Goal: Task Accomplishment & Management: Complete application form

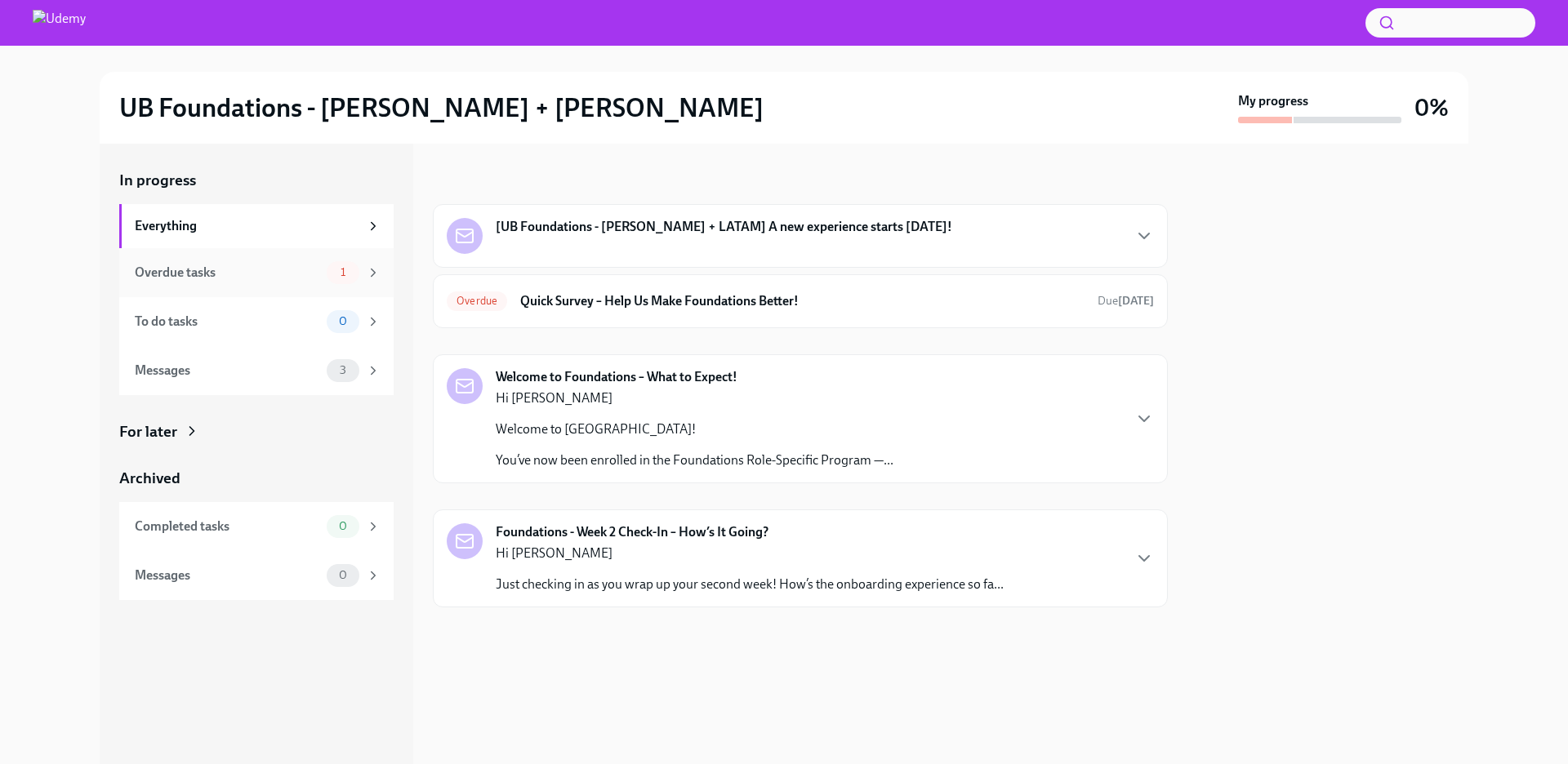
click at [250, 276] on div "Overdue tasks" at bounding box center [227, 272] width 185 height 18
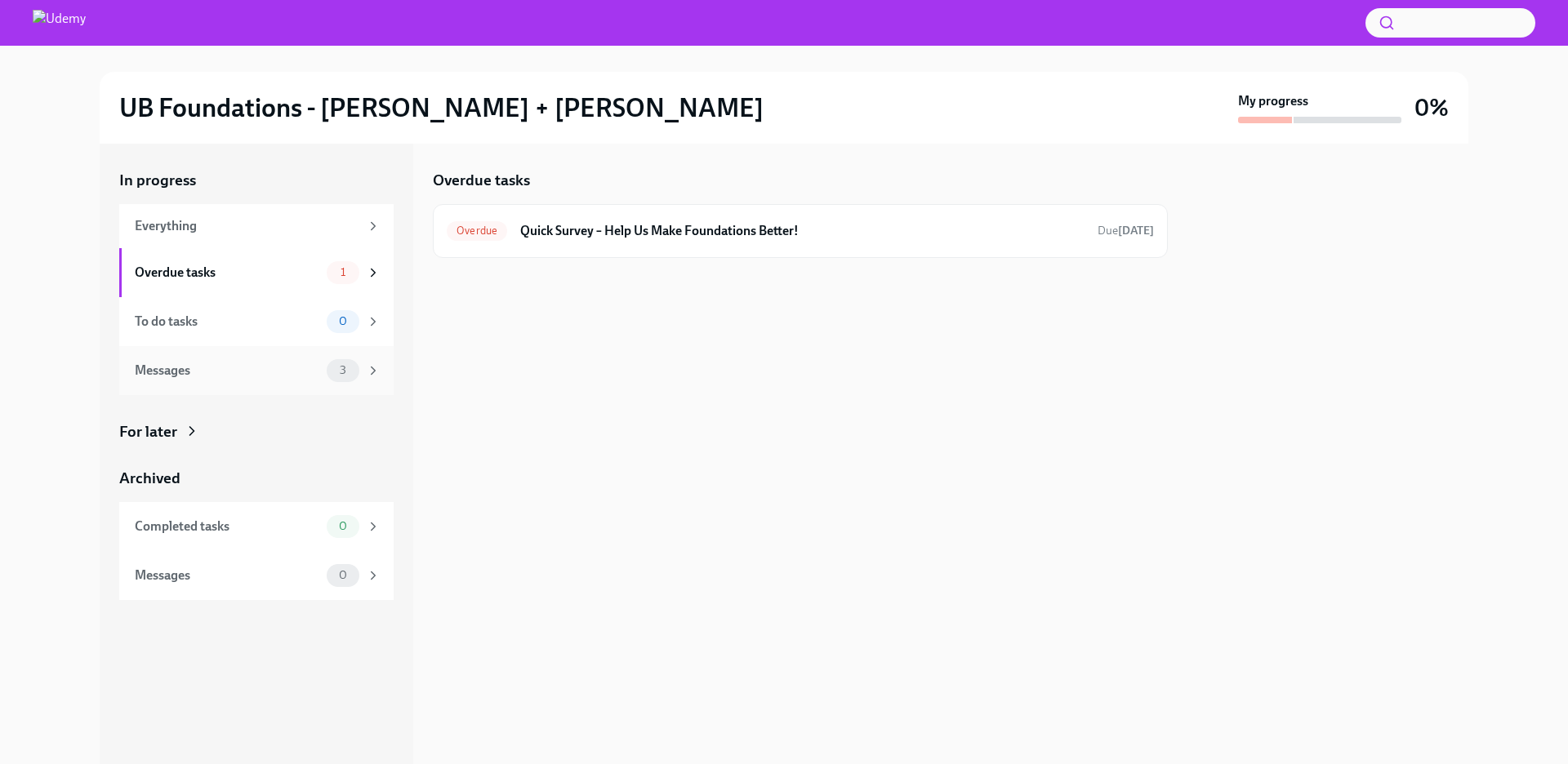
click at [274, 386] on div "Messages 3" at bounding box center [256, 371] width 275 height 49
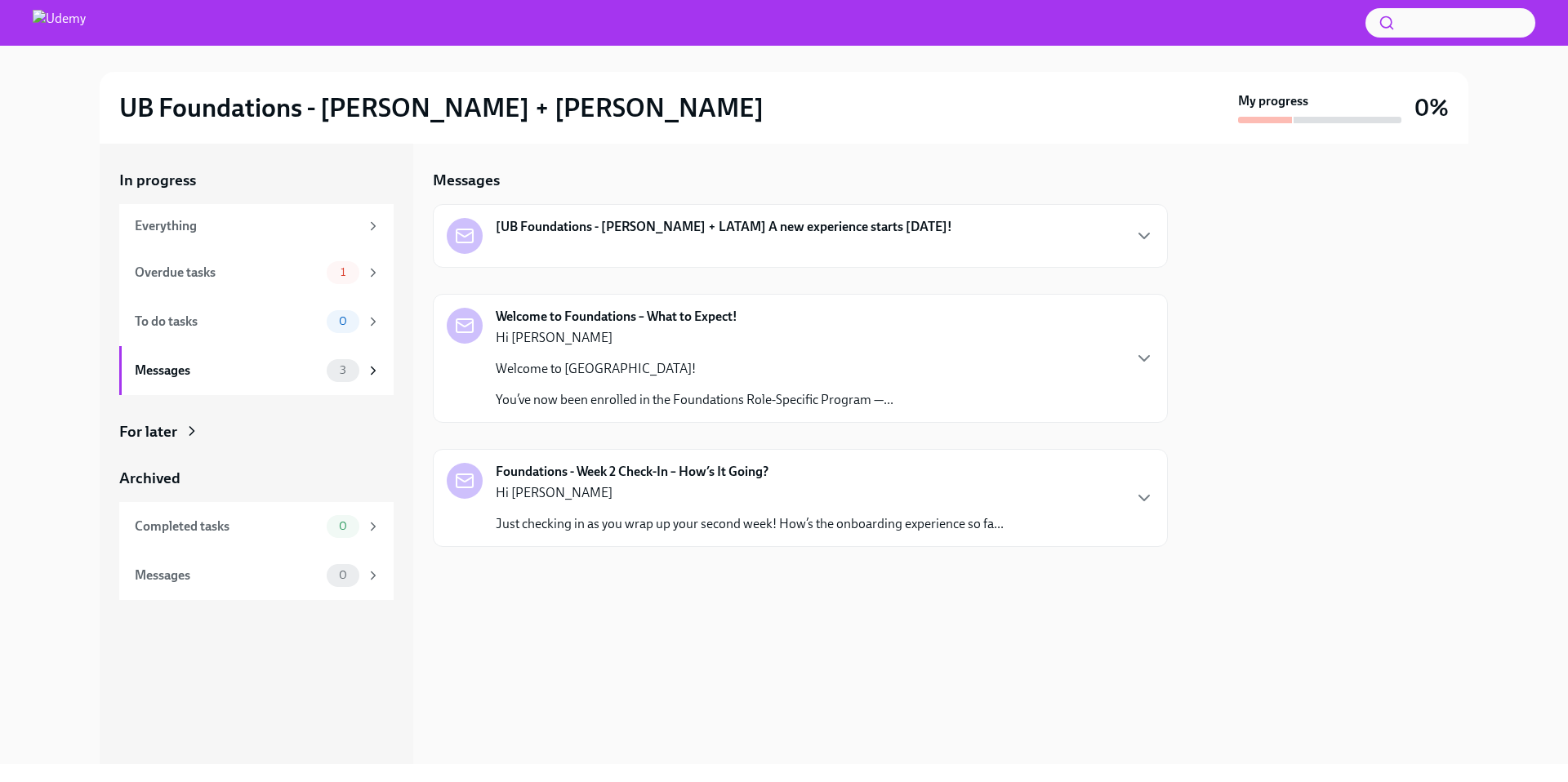
click at [685, 341] on p "Hi [PERSON_NAME]" at bounding box center [694, 338] width 398 height 18
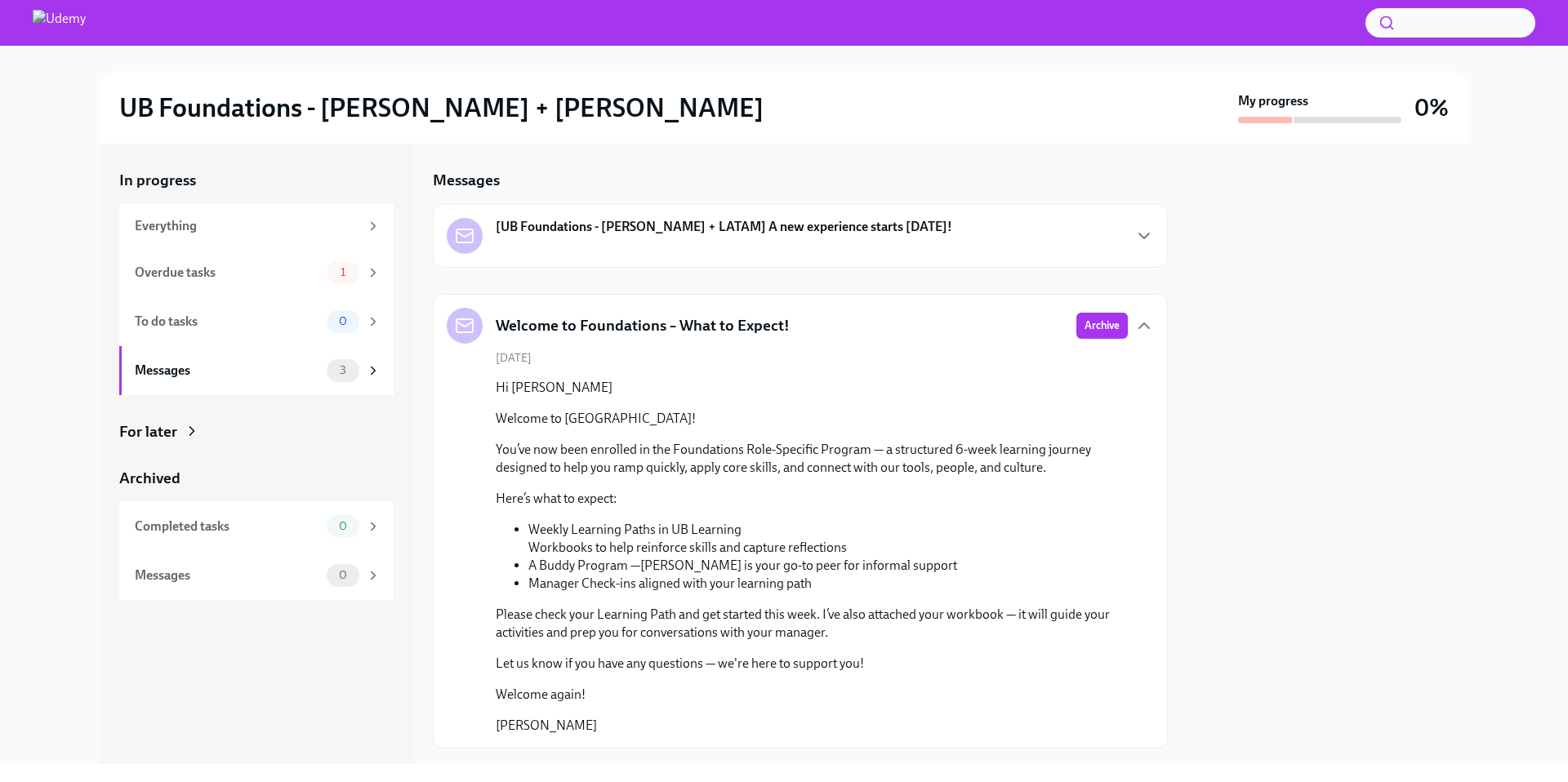
click at [626, 246] on div "[UB Foundations - [PERSON_NAME] + LATAM] A new experience starts [DATE]!" at bounding box center [699, 236] width 506 height 36
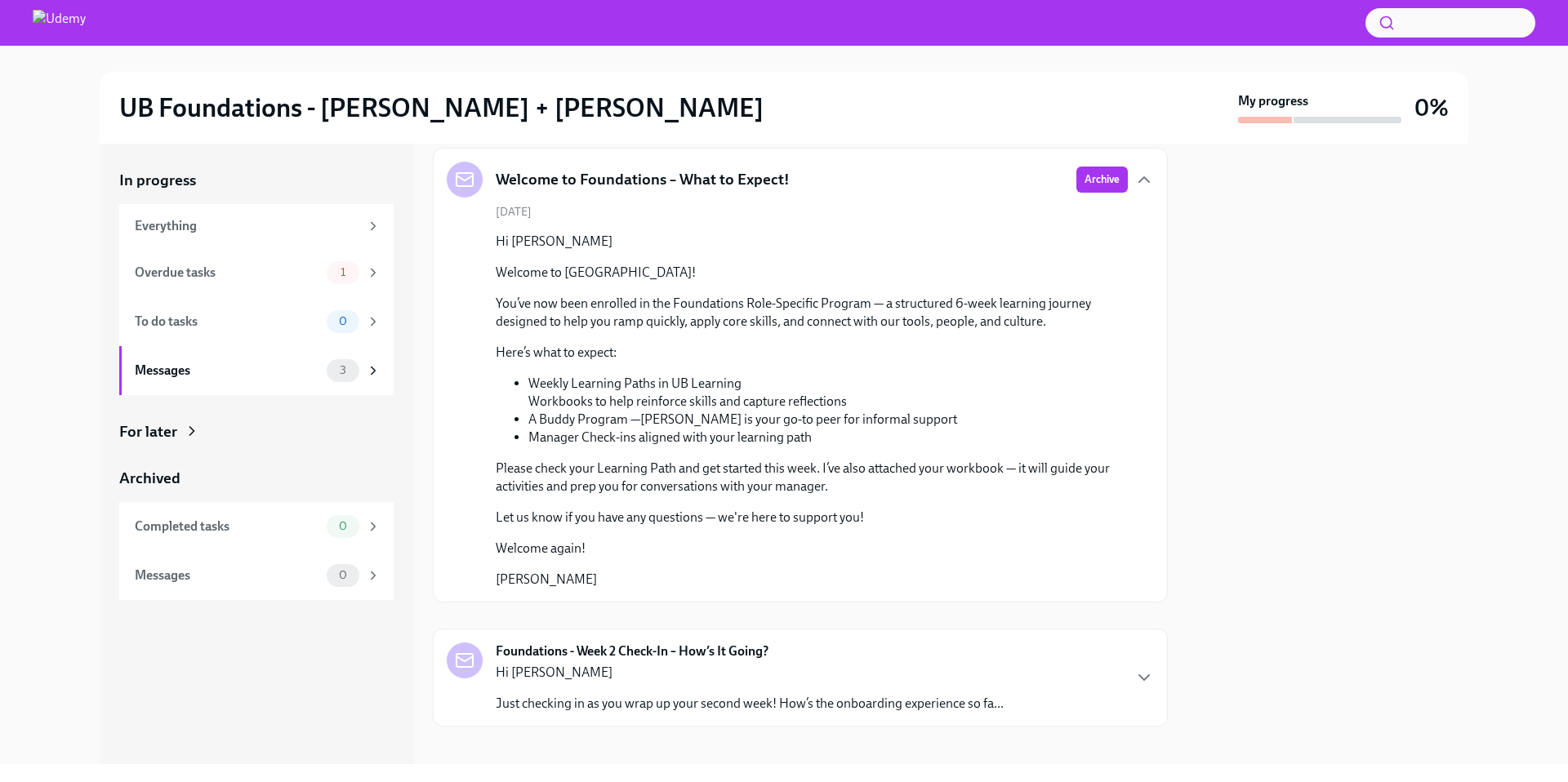
scroll to position [196, 0]
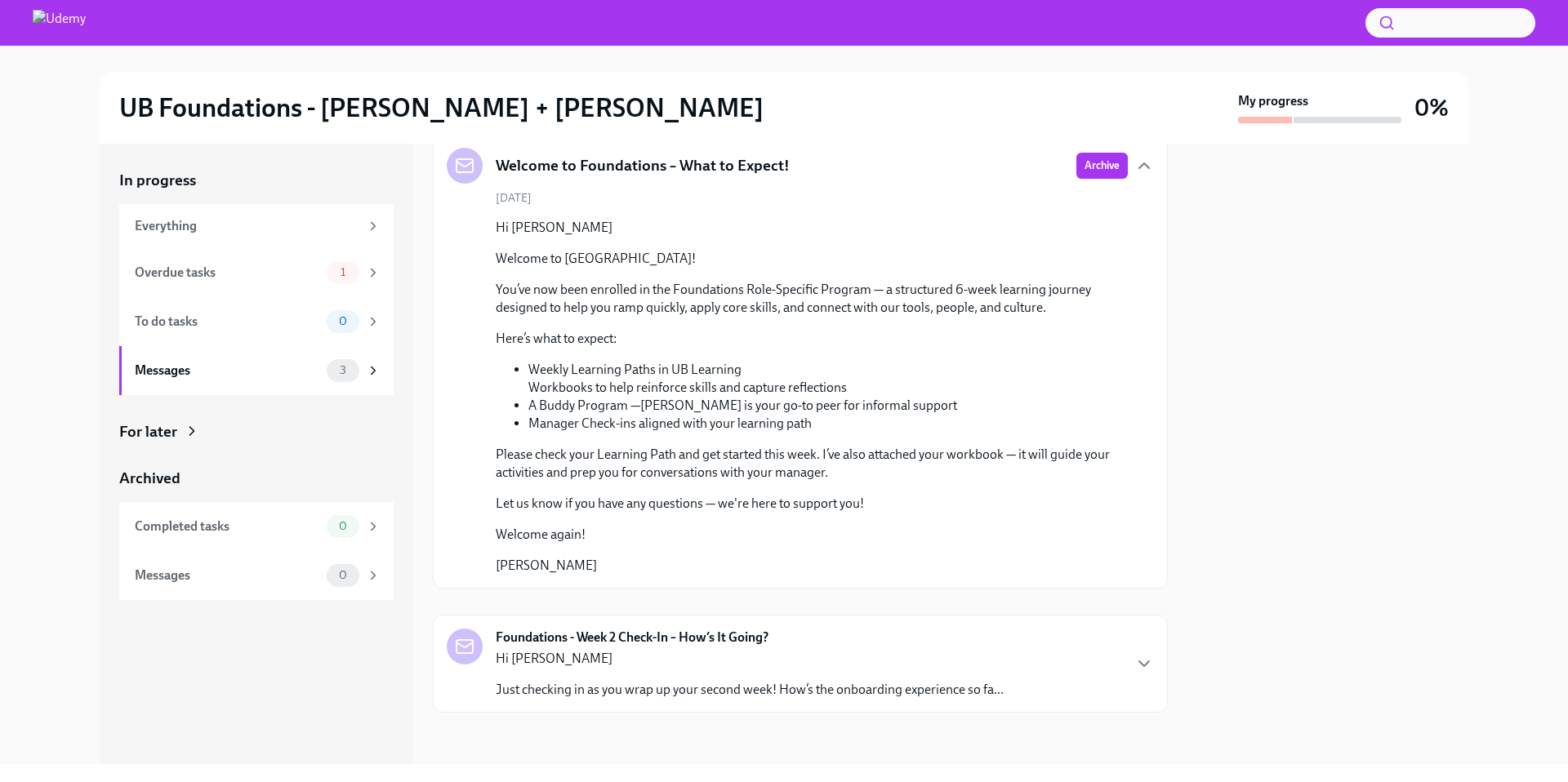
click at [651, 667] on div "Hi Meredith Just checking in as you wrap up your second week! How’s the onboard…" at bounding box center [750, 674] width 508 height 49
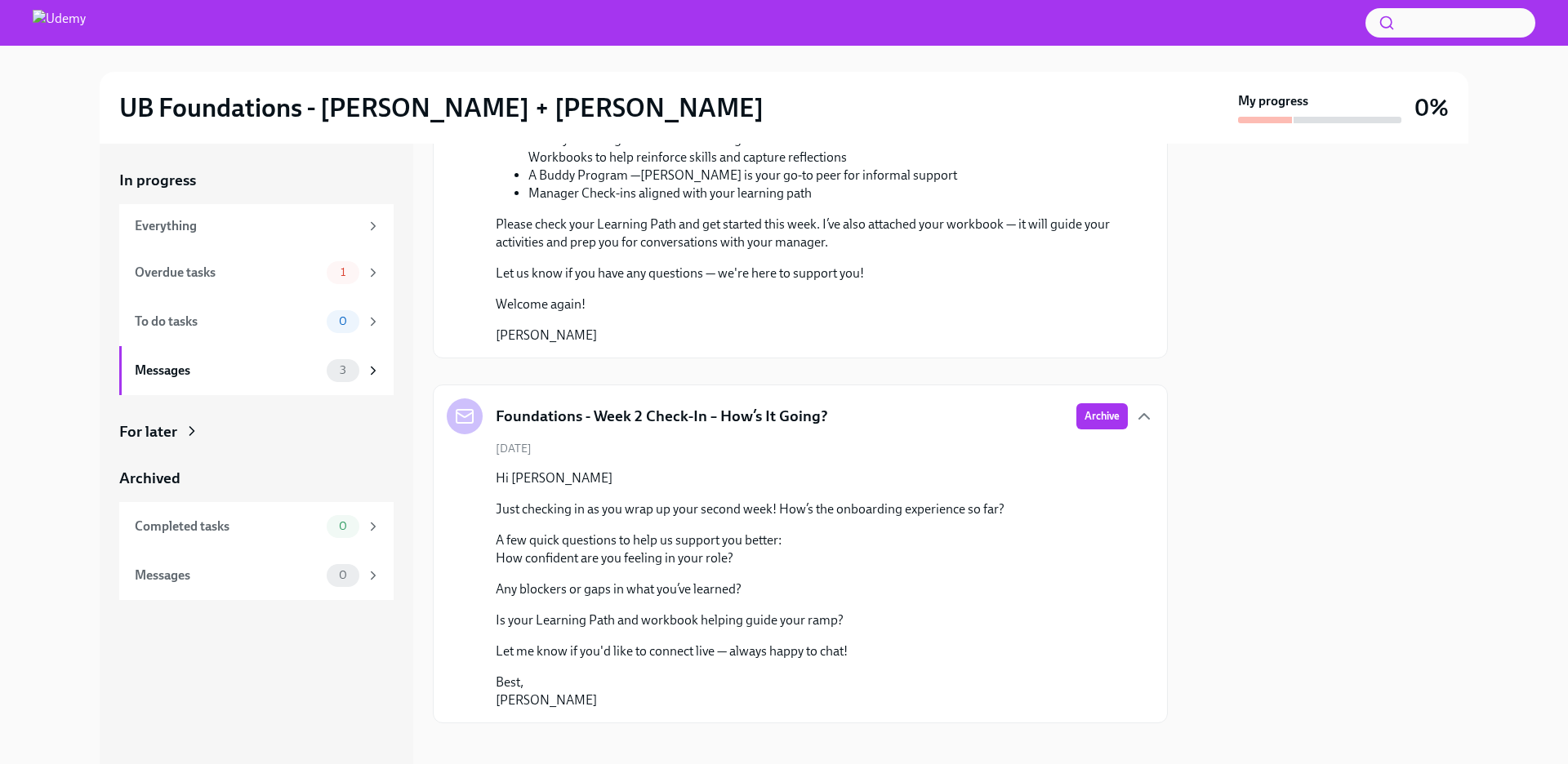
scroll to position [0, 0]
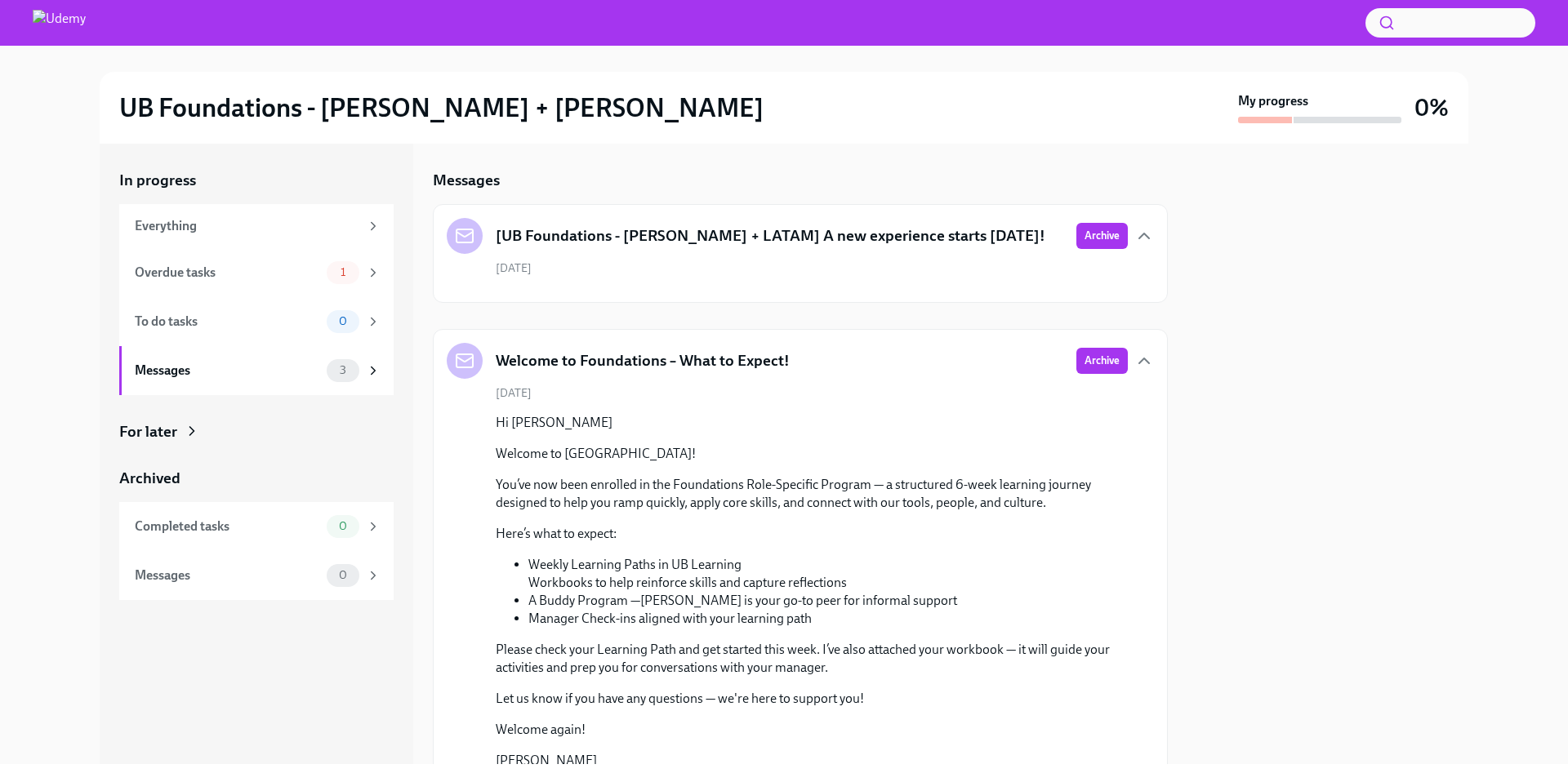
click at [589, 259] on div "[UB Foundations - AE NAMER + LATAM] A new experience starts today! Archive Sept…" at bounding box center [801, 253] width 708 height 71
click at [656, 249] on div "[UB Foundations - [PERSON_NAME] + LATAM] A new experience starts [DATE]!" at bounding box center [746, 236] width 599 height 36
click at [968, 247] on div "[UB Foundations - [PERSON_NAME] + LATAM] A new experience starts [DATE]!" at bounding box center [746, 236] width 599 height 36
click at [962, 272] on div "September 30th" at bounding box center [801, 275] width 708 height 29
click at [225, 307] on div "To do tasks 0" at bounding box center [256, 321] width 275 height 49
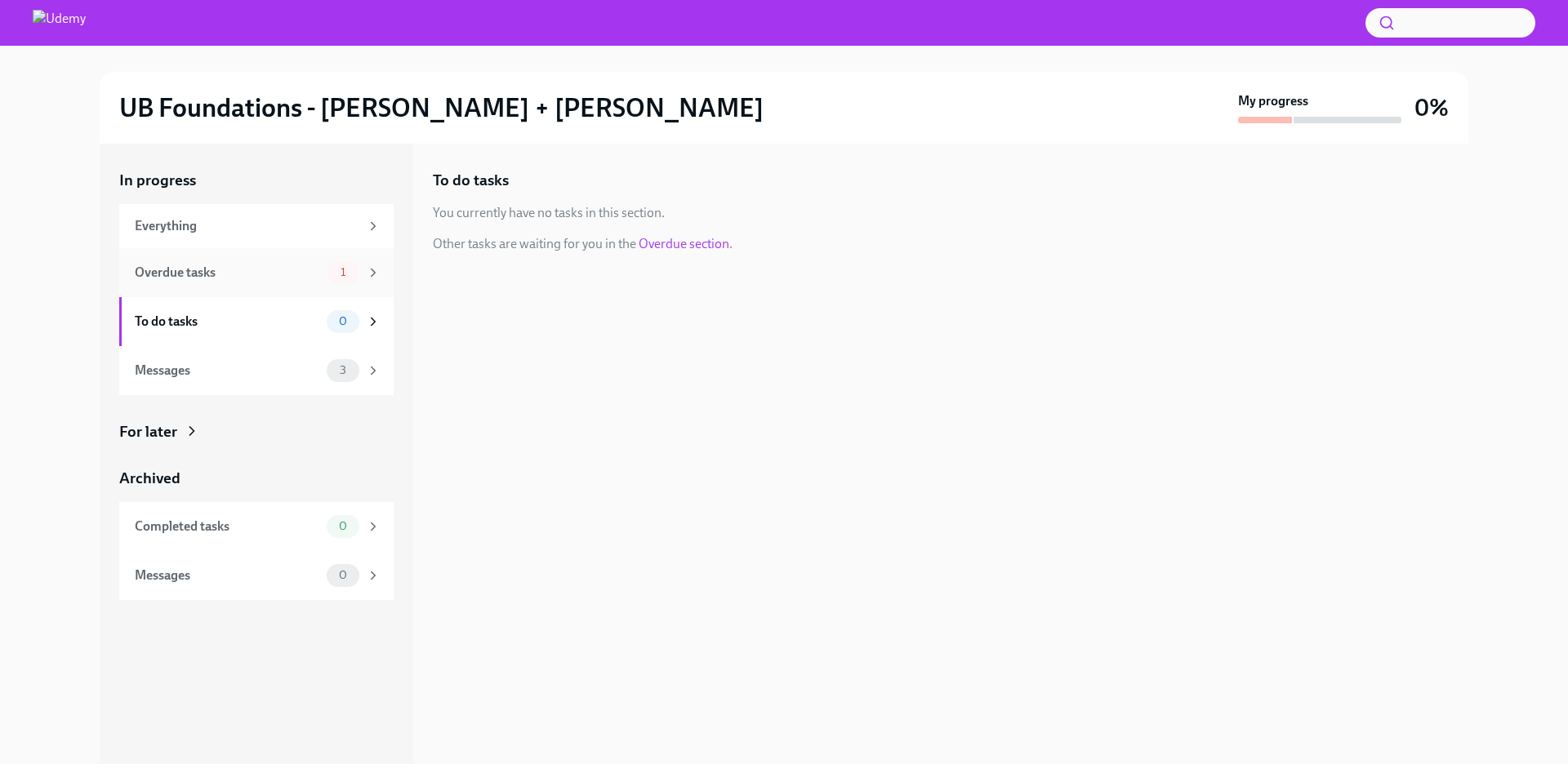
click at [229, 264] on div "Overdue tasks" at bounding box center [227, 272] width 185 height 18
click at [937, 211] on div "Overdue Quick Survey – Help Us Make Foundations Better! Due [DATE]" at bounding box center [800, 231] width 735 height 54
click at [929, 226] on h6 "Quick Survey – Help Us Make Foundations Better!" at bounding box center [803, 231] width 564 height 18
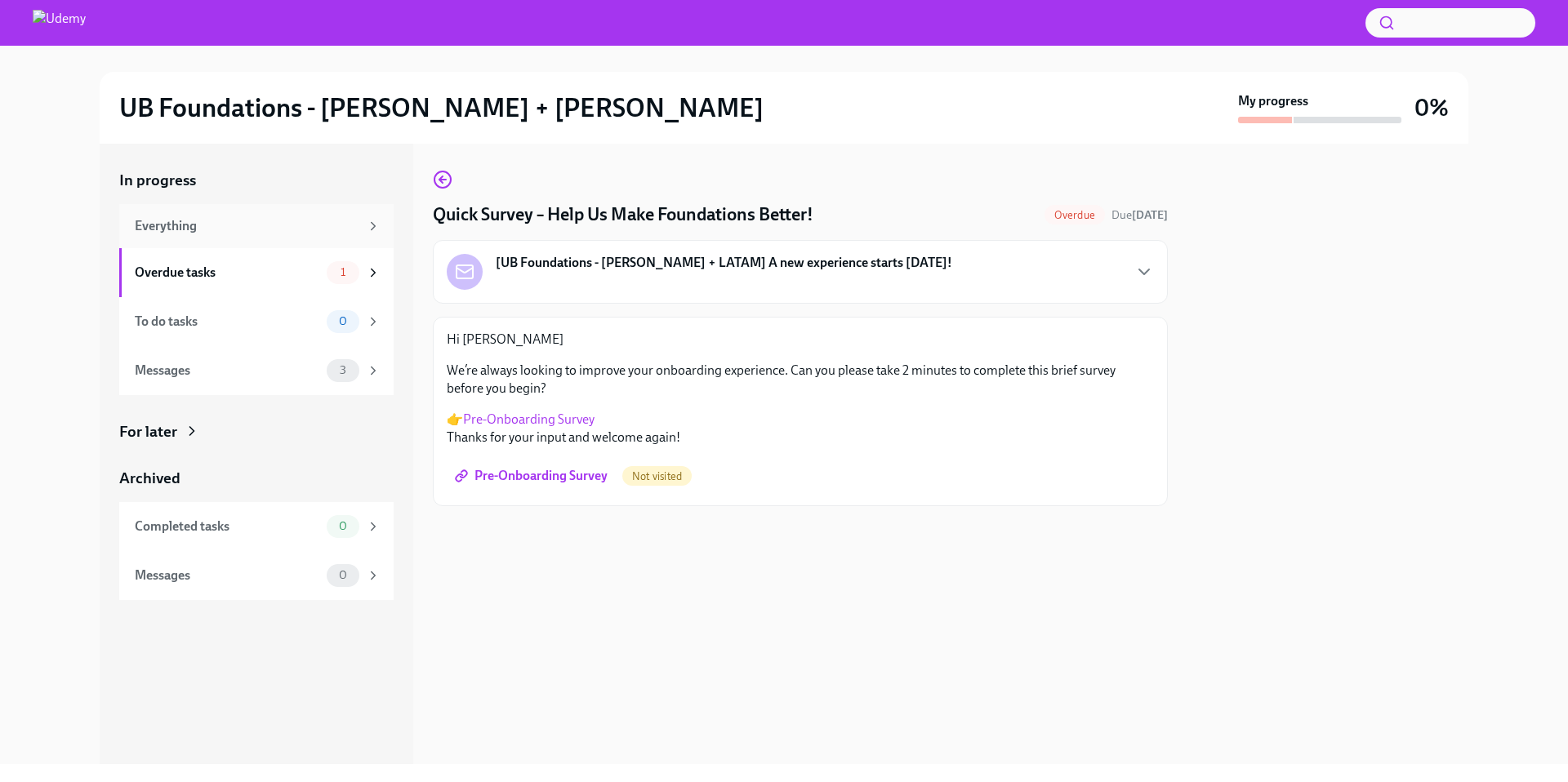
click at [277, 237] on div "Everything" at bounding box center [256, 225] width 275 height 44
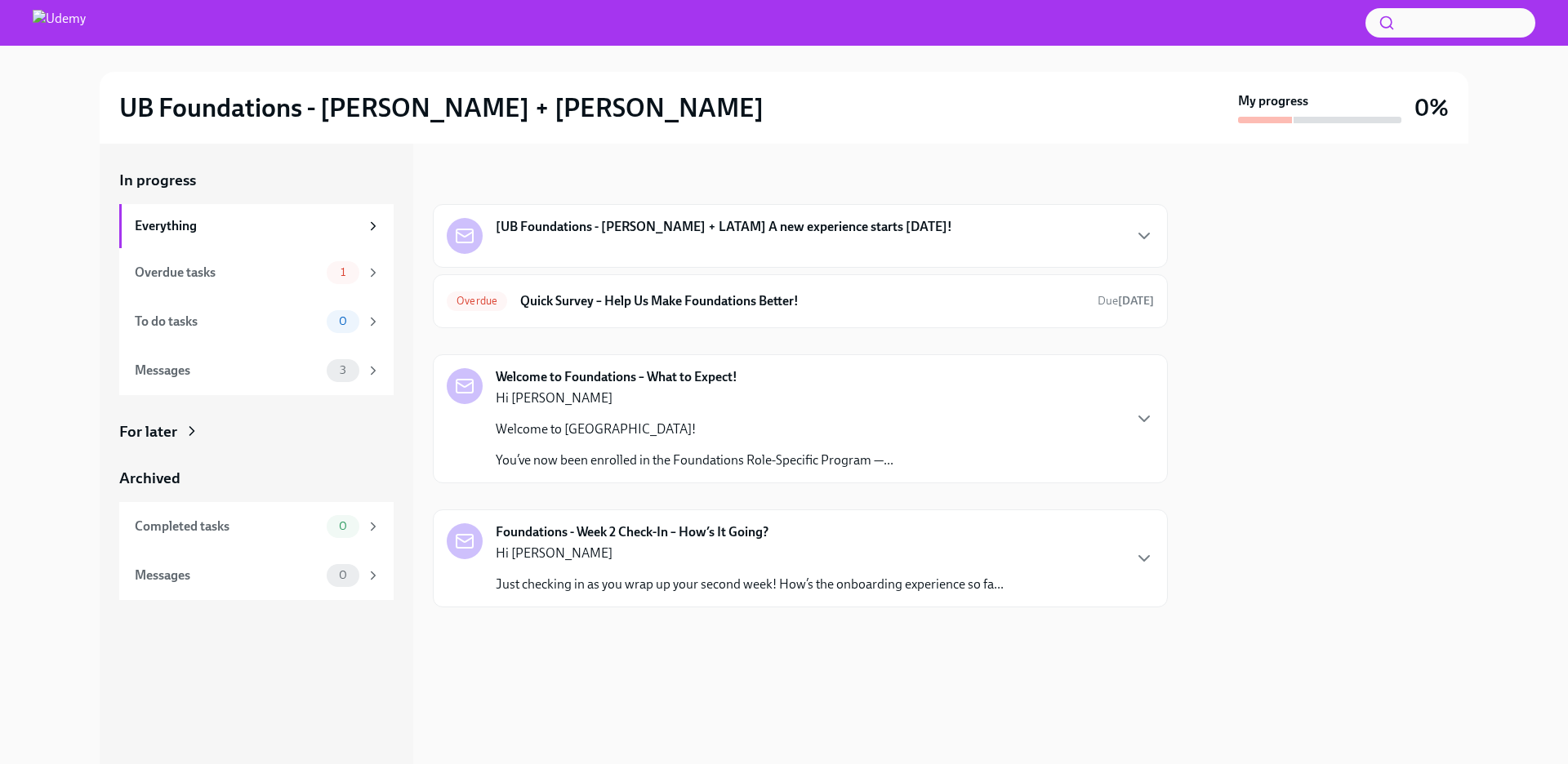
click at [123, 424] on div "For later" at bounding box center [148, 432] width 58 height 21
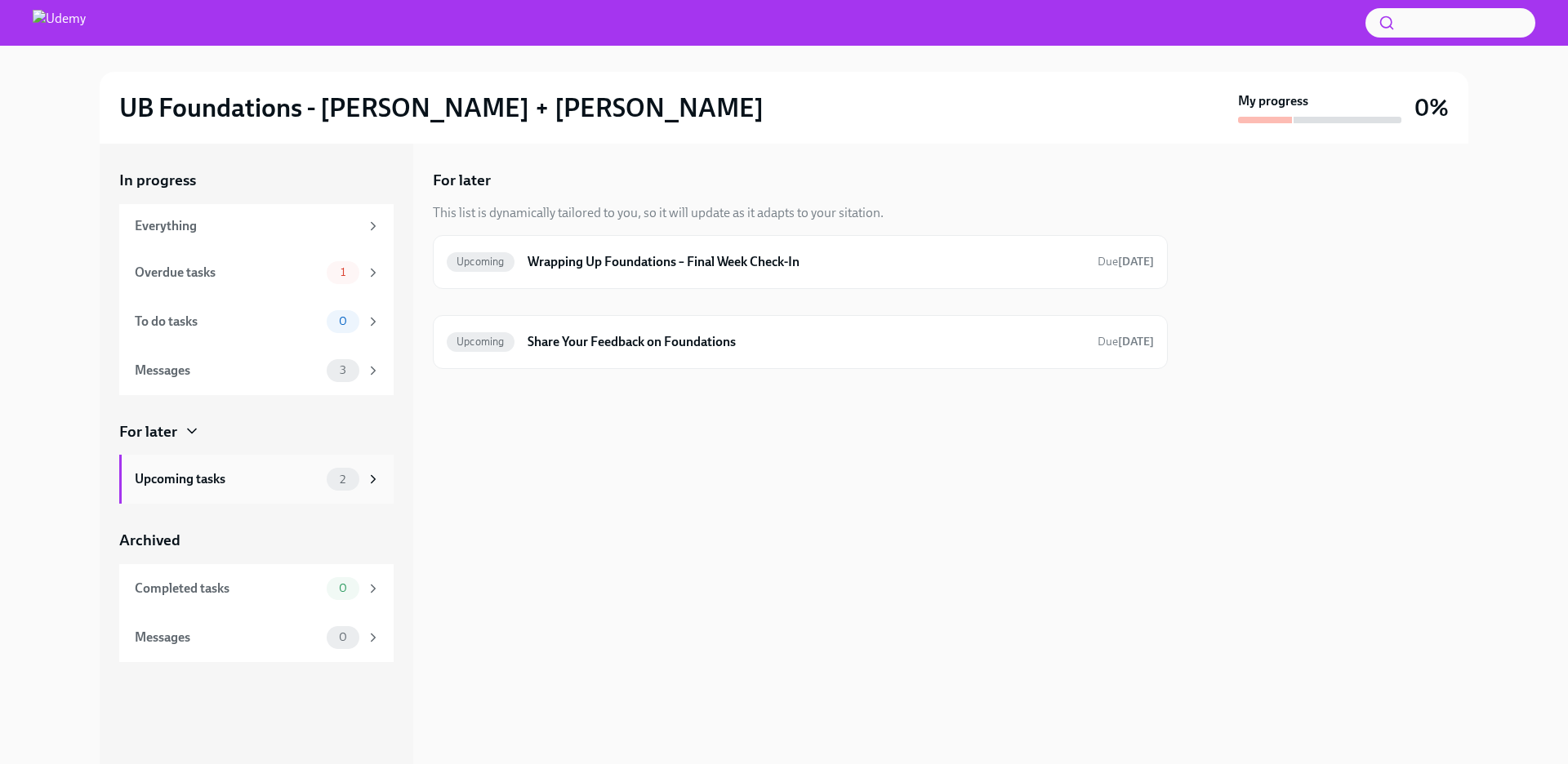
click at [292, 479] on div "Upcoming tasks" at bounding box center [227, 479] width 185 height 18
click at [76, 30] on img at bounding box center [59, 23] width 53 height 26
click at [223, 120] on h2 "UB Foundations - [PERSON_NAME] + [PERSON_NAME]" at bounding box center [441, 107] width 644 height 33
click at [1312, 116] on div at bounding box center [1348, 119] width 108 height 7
click at [67, 34] on img at bounding box center [59, 23] width 53 height 26
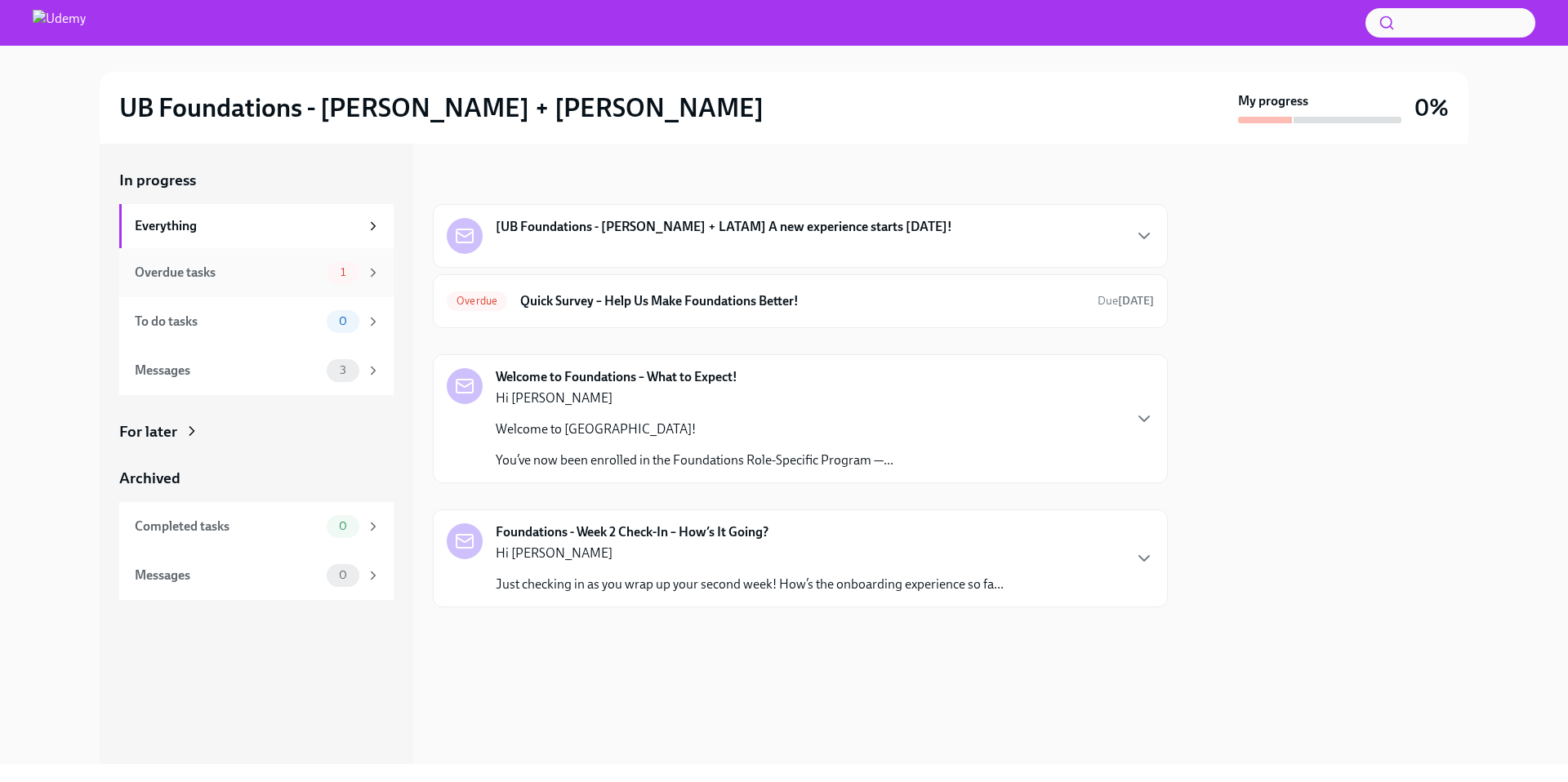
click at [282, 269] on div "Overdue tasks" at bounding box center [227, 272] width 185 height 18
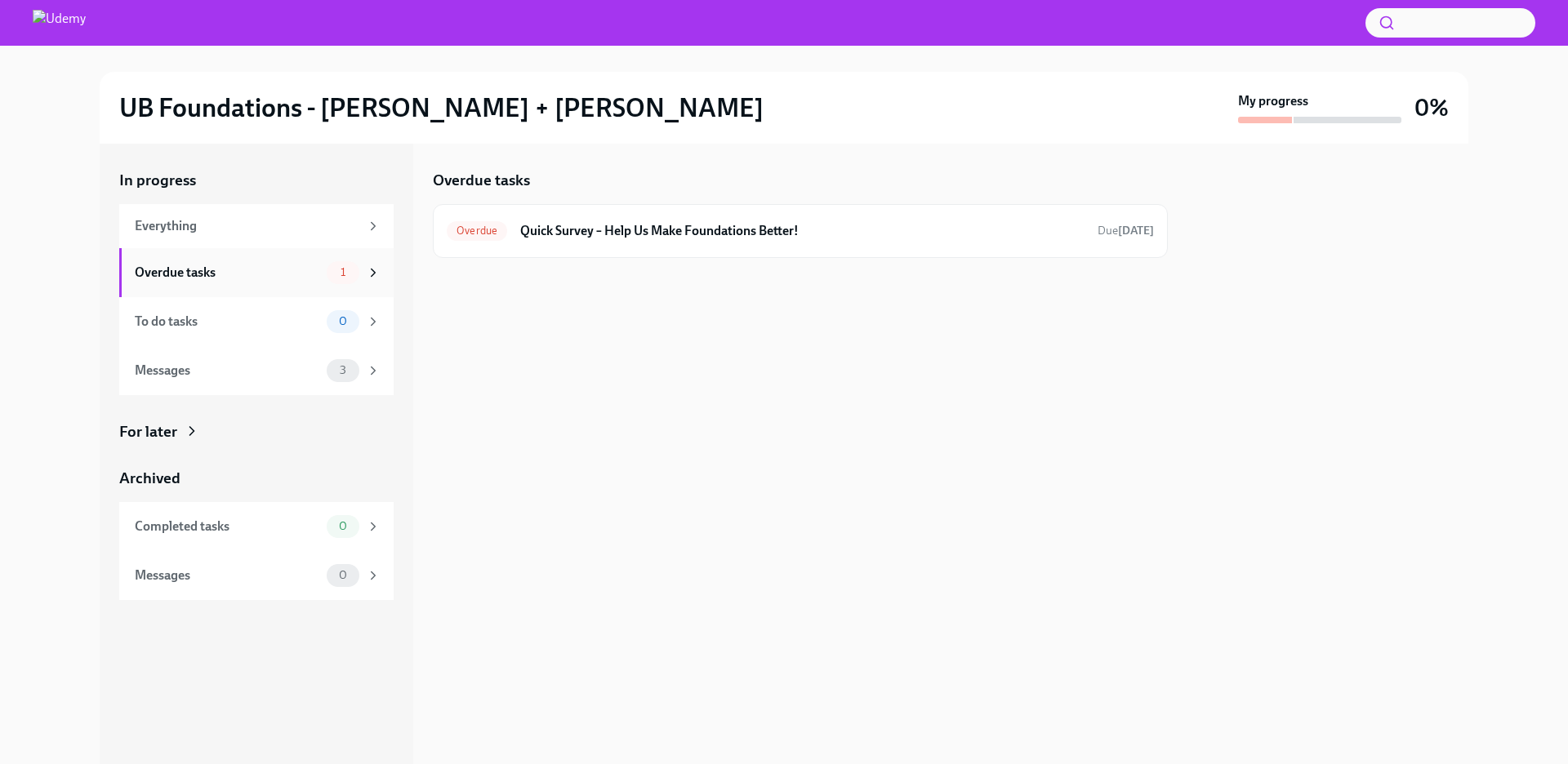
click at [294, 258] on div "Overdue tasks 1" at bounding box center [256, 273] width 275 height 49
click at [303, 226] on div "Everything" at bounding box center [247, 225] width 224 height 18
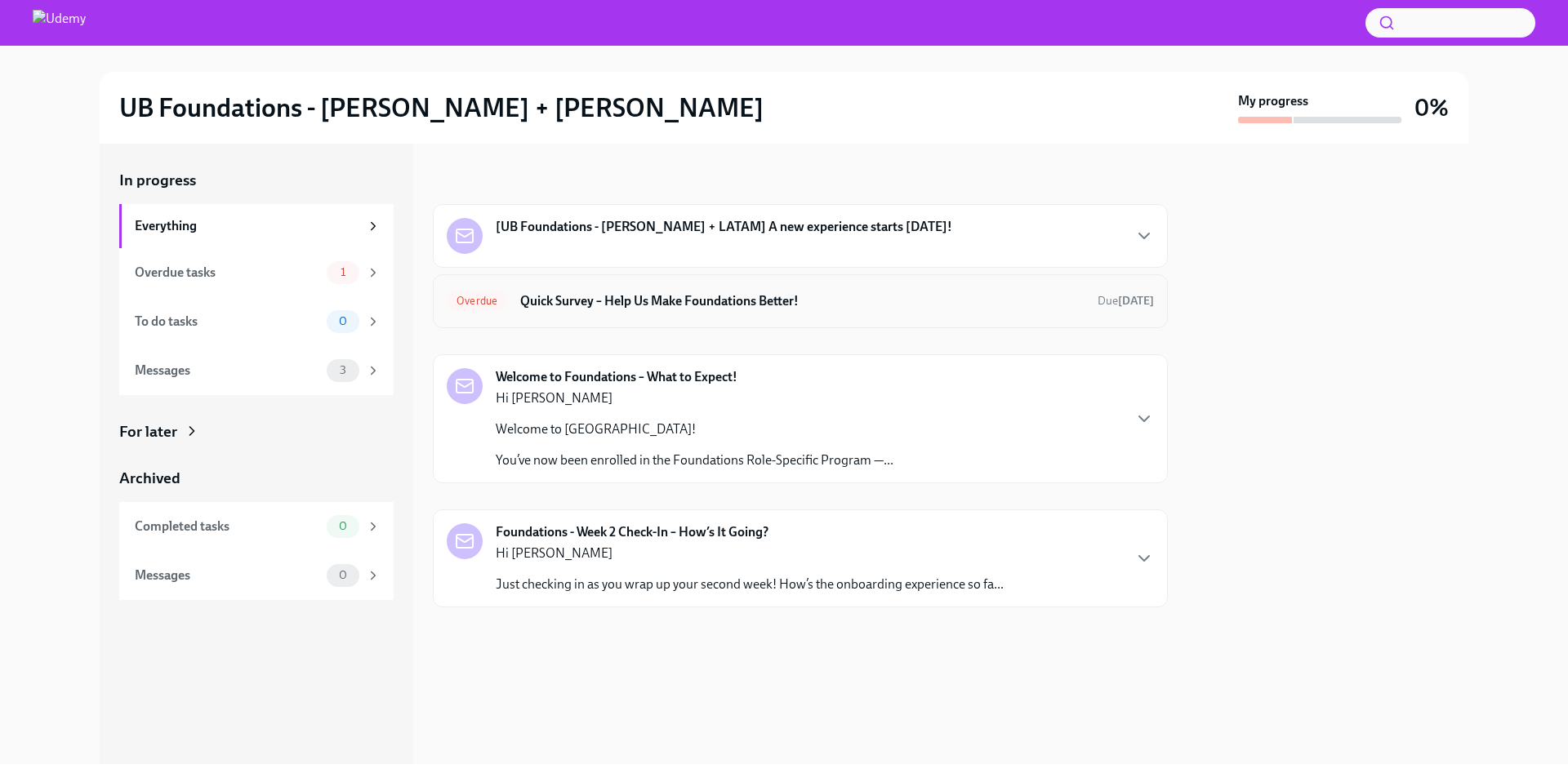
click at [631, 303] on h6 "Quick Survey – Help Us Make Foundations Better!" at bounding box center [803, 301] width 564 height 18
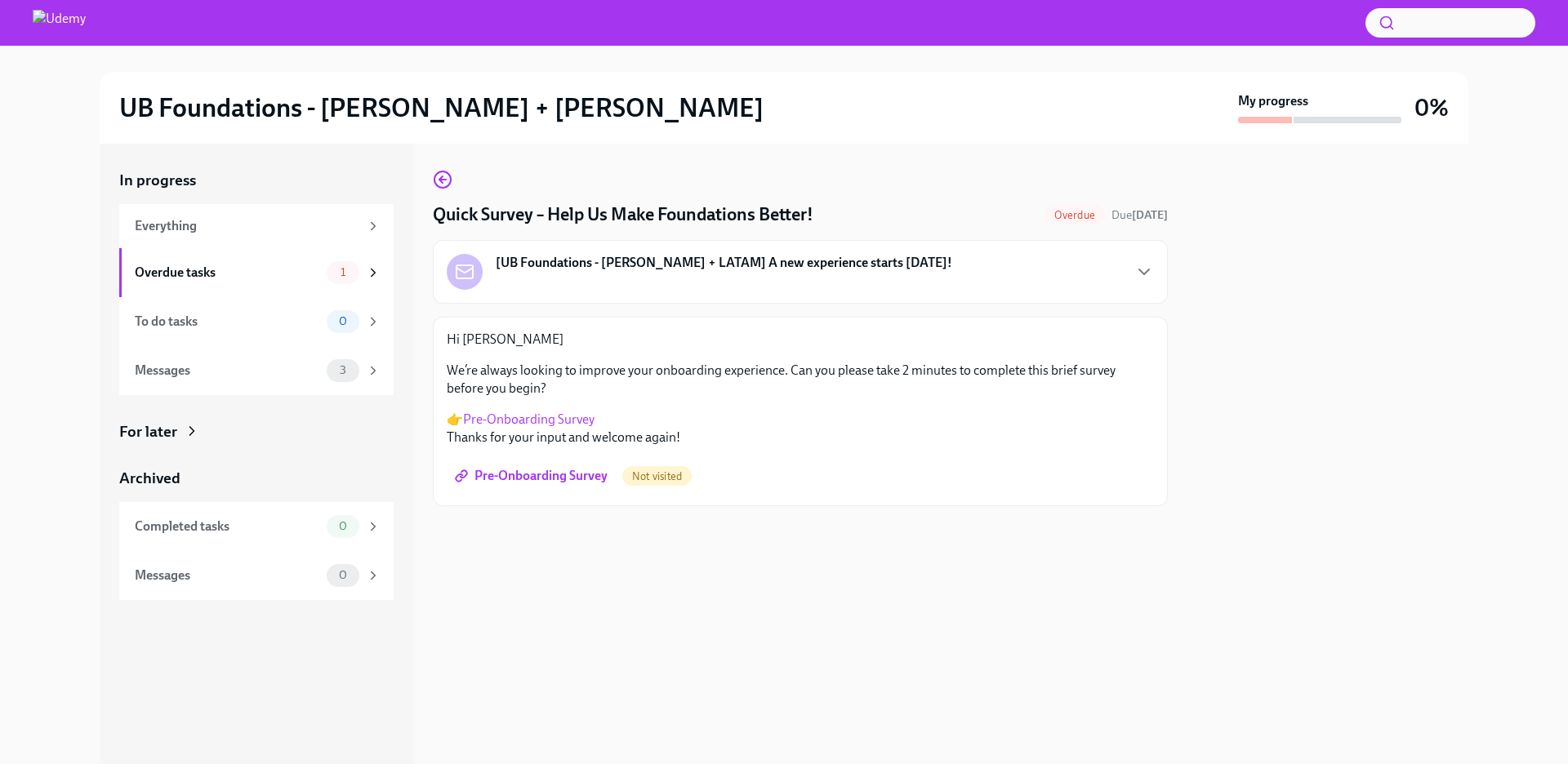
click at [214, 121] on h2 "UB Foundations - [PERSON_NAME] + [PERSON_NAME]" at bounding box center [441, 107] width 644 height 33
click at [1342, 98] on div "My progress" at bounding box center [1319, 107] width 163 height 31
click at [39, 27] on img at bounding box center [59, 23] width 53 height 26
click at [47, 23] on img at bounding box center [59, 23] width 53 height 26
